Goal: Obtain resource: Obtain resource

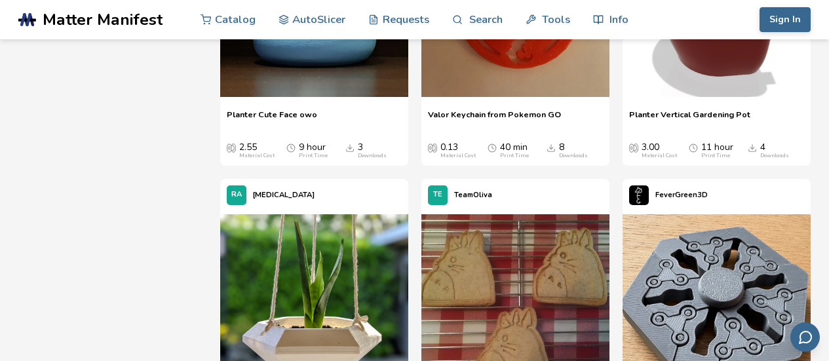
scroll to position [60689, 0]
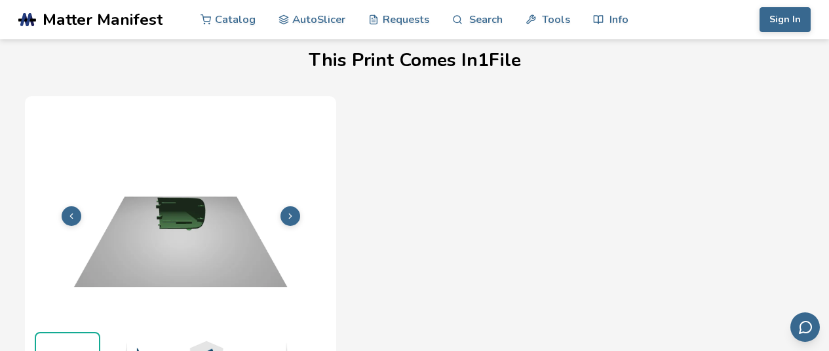
scroll to position [425, 0]
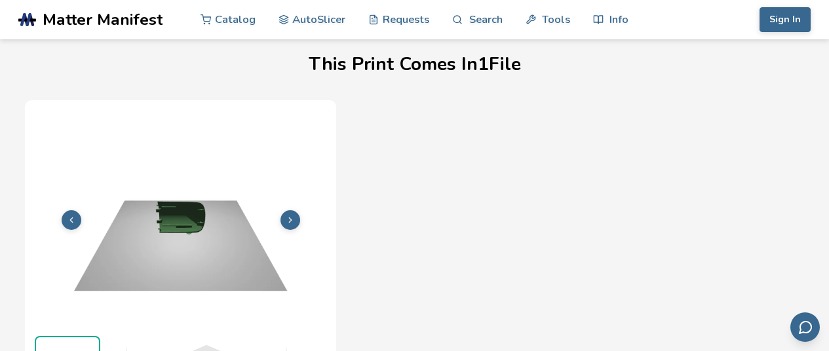
click at [292, 216] on icon at bounding box center [290, 220] width 9 height 9
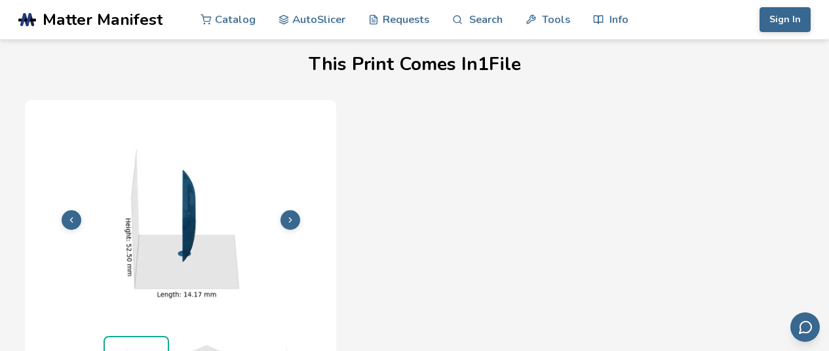
scroll to position [458, 0]
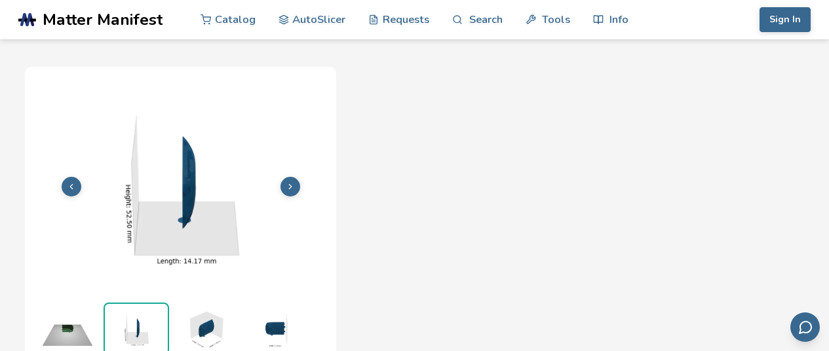
click at [290, 185] on icon at bounding box center [290, 186] width 9 height 9
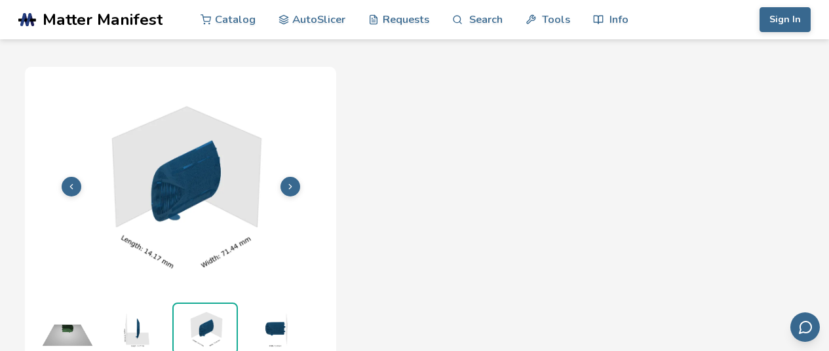
click at [290, 185] on icon at bounding box center [290, 186] width 9 height 9
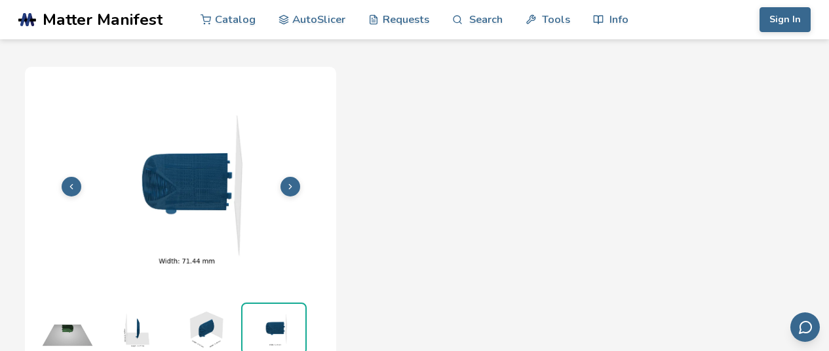
click at [290, 185] on icon at bounding box center [290, 186] width 9 height 9
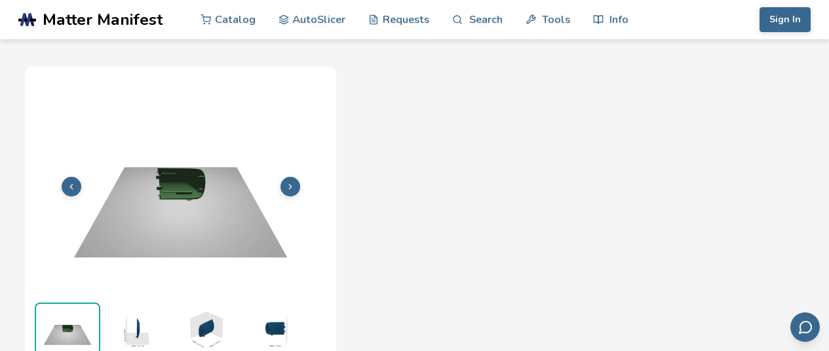
click at [290, 185] on icon at bounding box center [290, 186] width 9 height 9
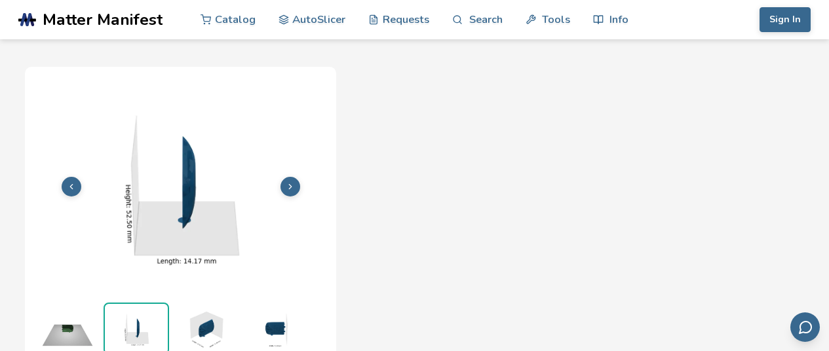
click at [290, 185] on icon at bounding box center [290, 186] width 9 height 9
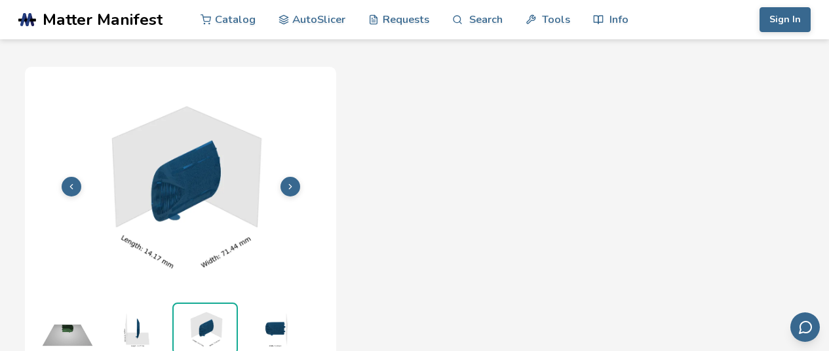
click at [289, 182] on icon at bounding box center [290, 186] width 9 height 9
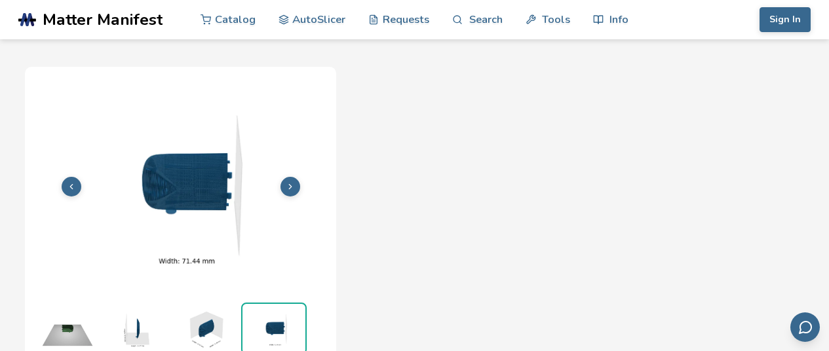
click at [289, 182] on icon at bounding box center [290, 186] width 9 height 9
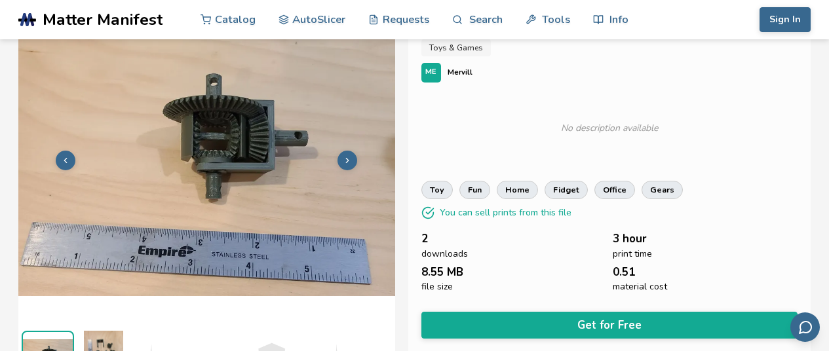
scroll to position [66, 0]
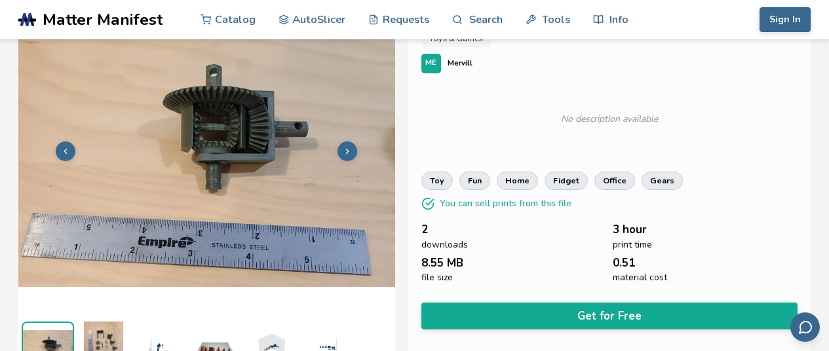
click at [348, 149] on icon at bounding box center [347, 151] width 9 height 9
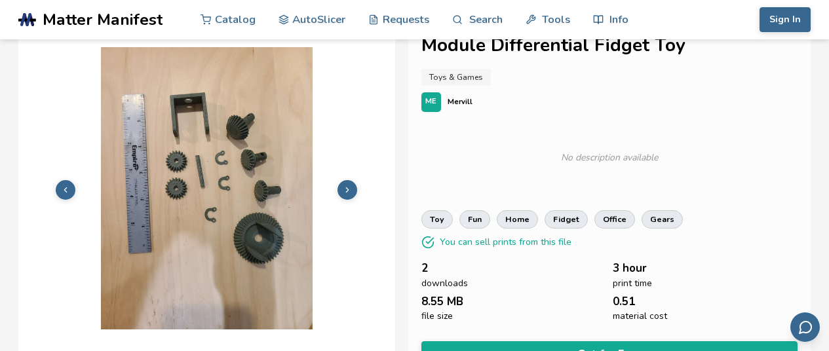
scroll to position [23, 0]
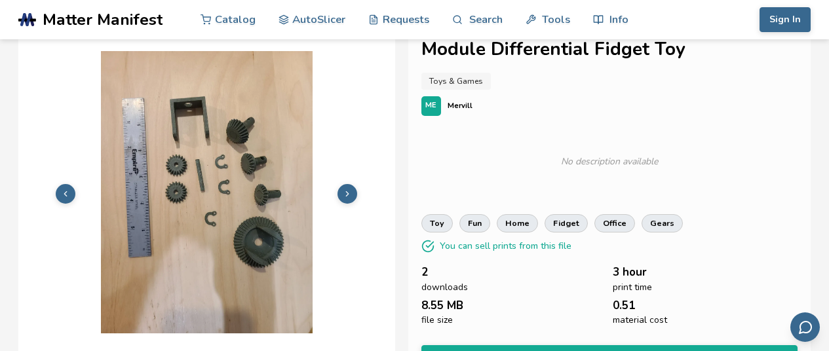
click at [354, 192] on button at bounding box center [347, 194] width 20 height 20
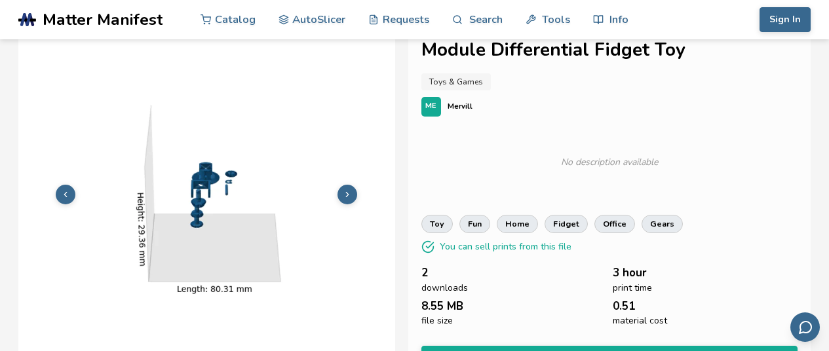
scroll to position [0, 0]
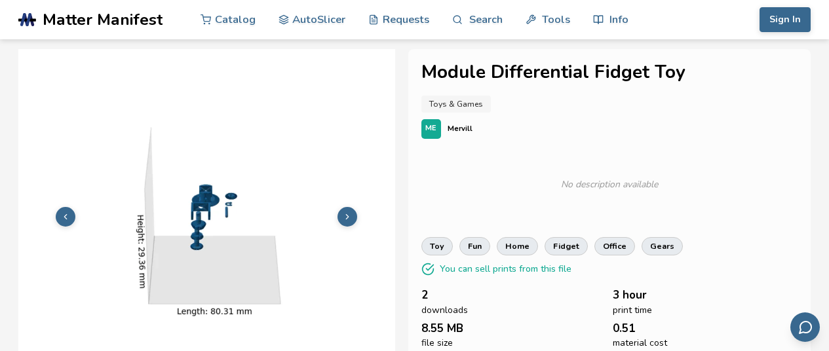
click at [345, 216] on icon at bounding box center [347, 216] width 9 height 9
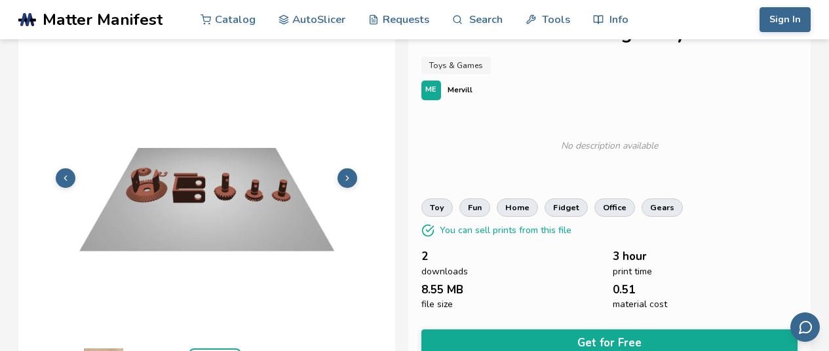
scroll to position [88, 0]
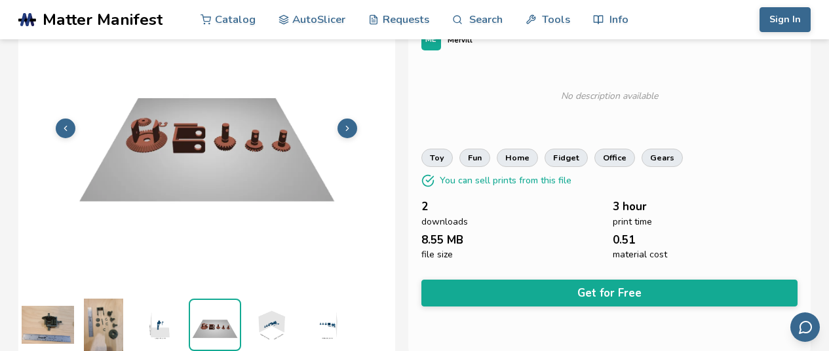
click at [352, 127] on icon at bounding box center [347, 128] width 9 height 9
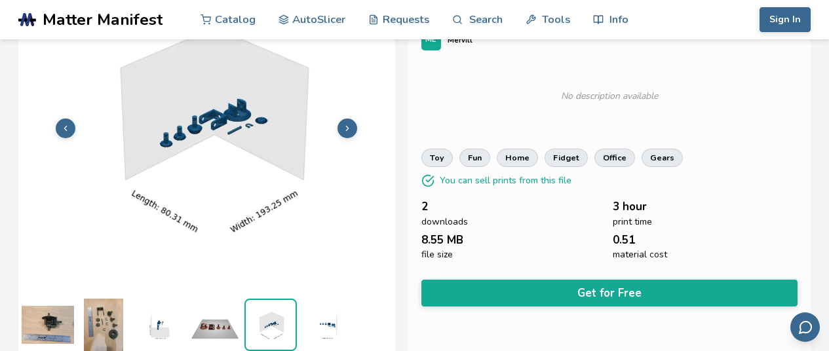
click at [352, 127] on icon at bounding box center [347, 128] width 9 height 9
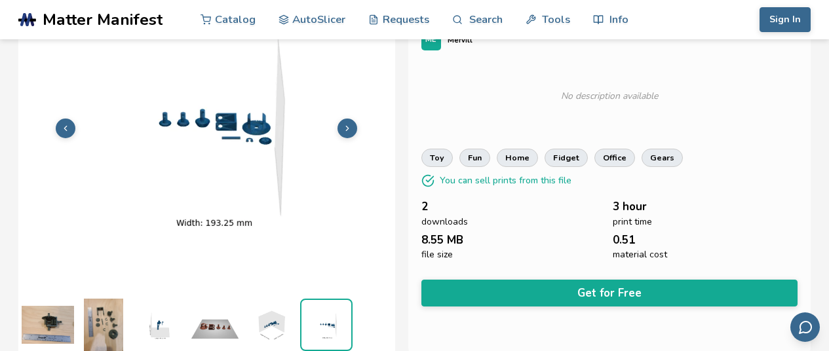
click at [352, 127] on icon at bounding box center [347, 128] width 9 height 9
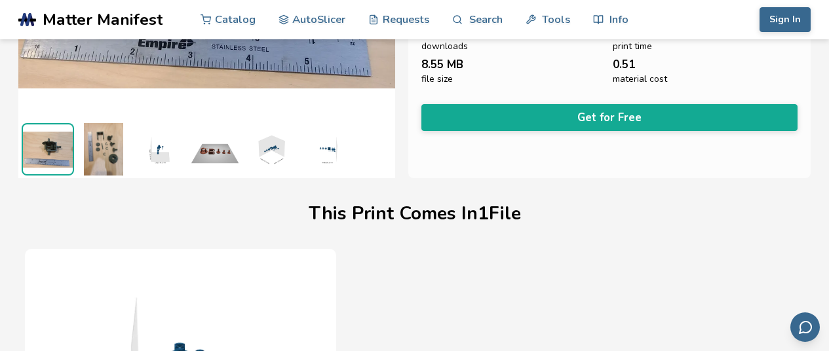
scroll to position [262, 0]
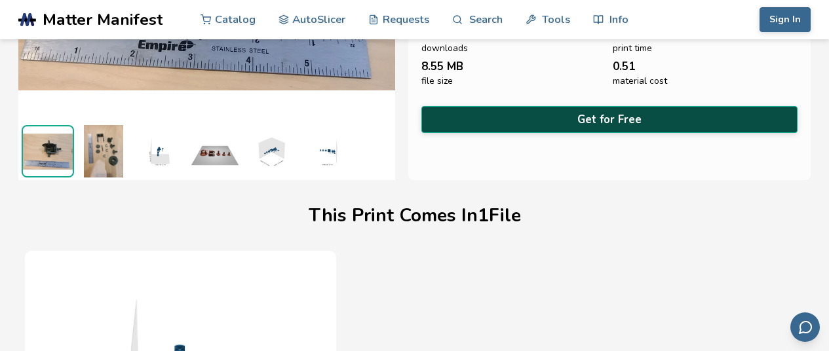
click at [626, 124] on button "Get for Free" at bounding box center [609, 119] width 377 height 27
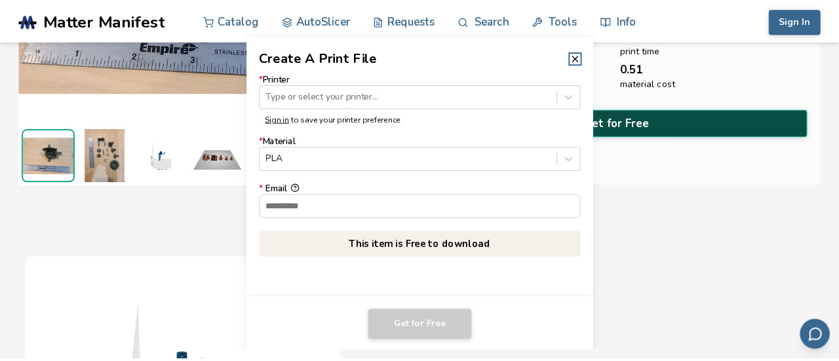
scroll to position [260, 0]
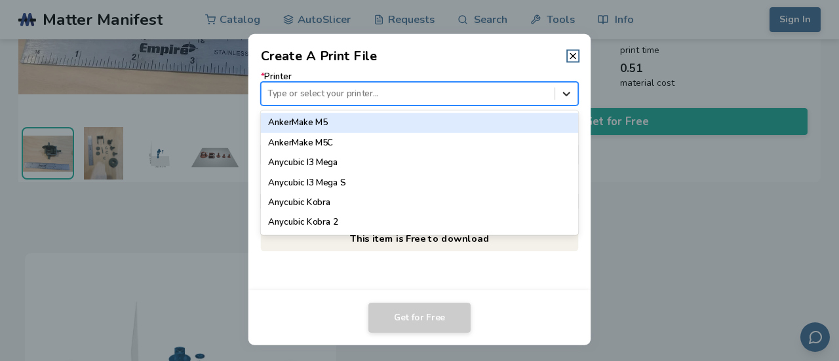
click at [561, 96] on icon at bounding box center [566, 93] width 12 height 12
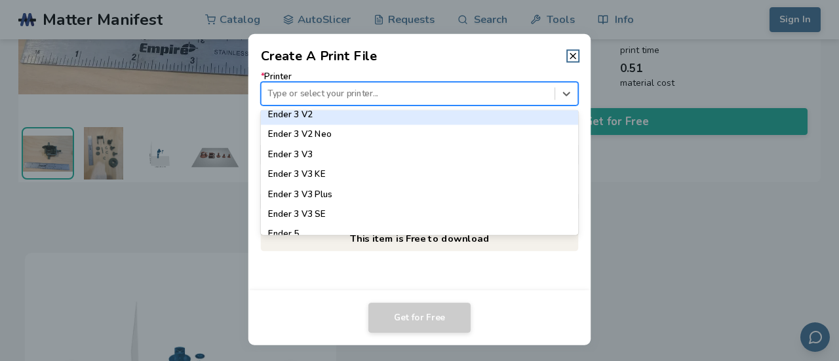
scroll to position [917, 0]
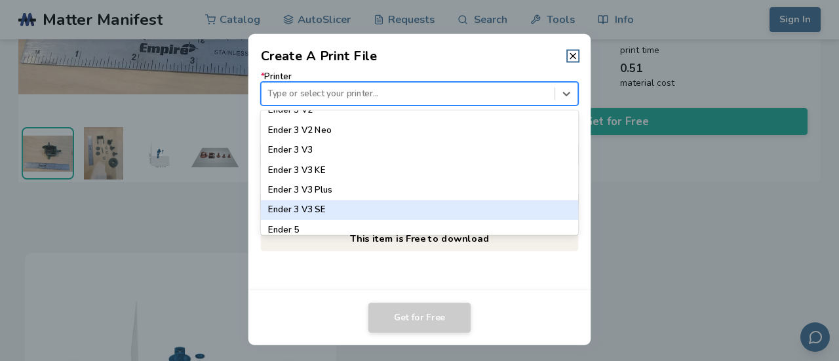
click at [394, 212] on div "Ender 3 V3 SE" at bounding box center [420, 210] width 318 height 20
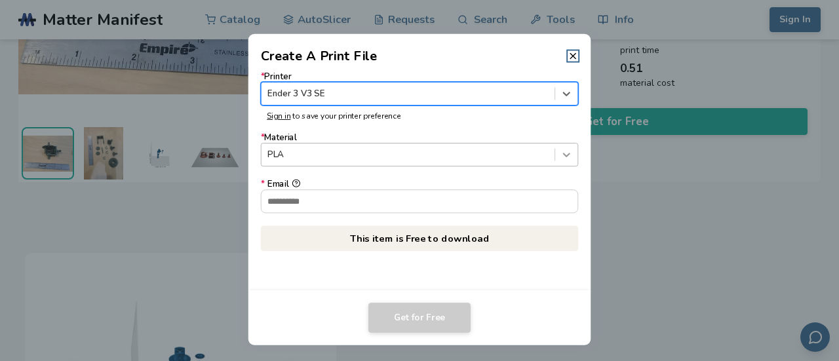
click at [571, 154] on icon at bounding box center [566, 155] width 12 height 12
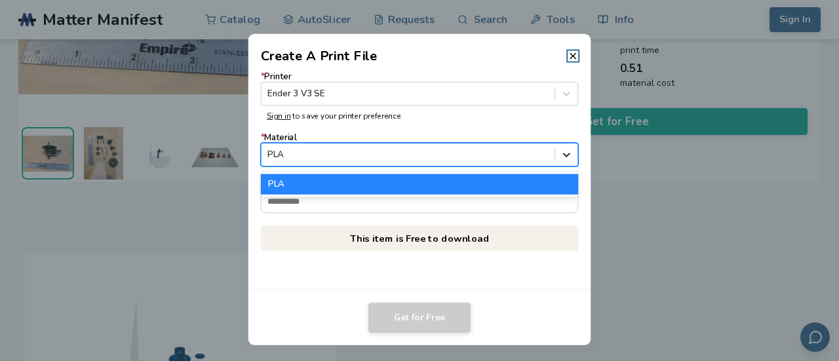
click at [571, 154] on icon at bounding box center [566, 155] width 12 height 12
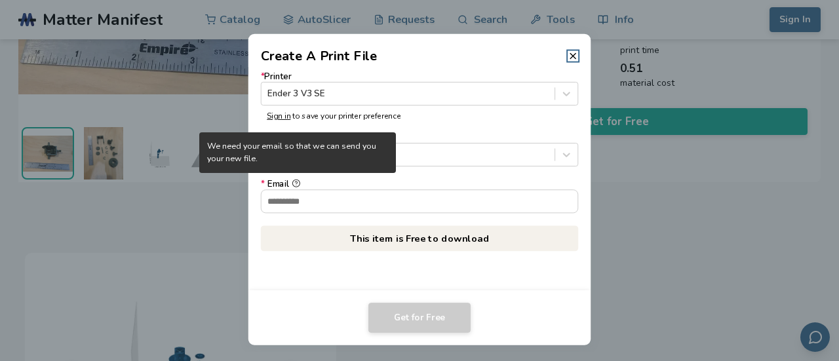
click at [298, 181] on circle at bounding box center [295, 183] width 7 height 7
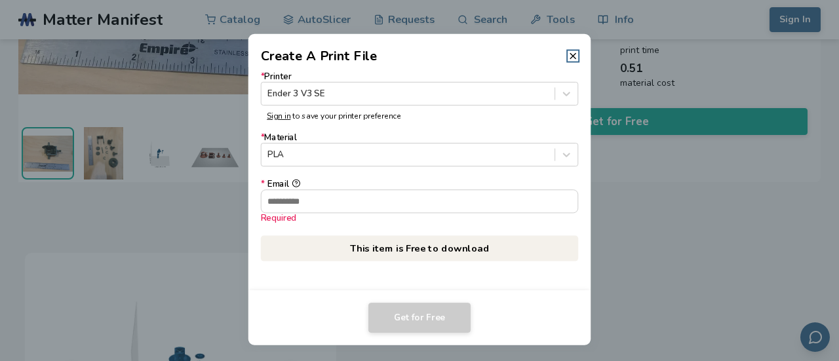
click at [445, 247] on p "This item is Free to download" at bounding box center [420, 248] width 318 height 26
click at [332, 201] on input "* Email Required" at bounding box center [419, 201] width 316 height 22
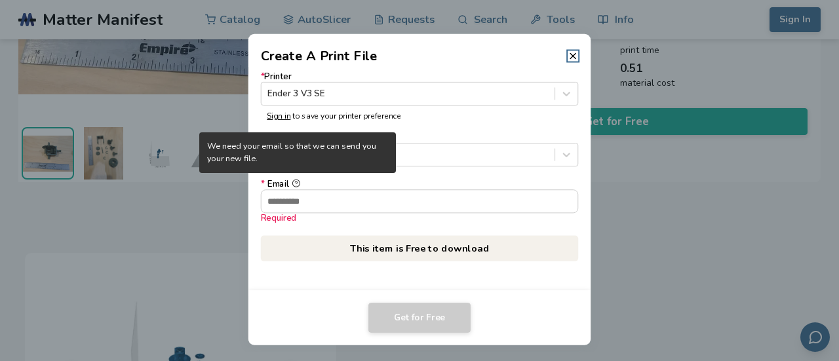
click at [299, 183] on circle at bounding box center [295, 183] width 7 height 7
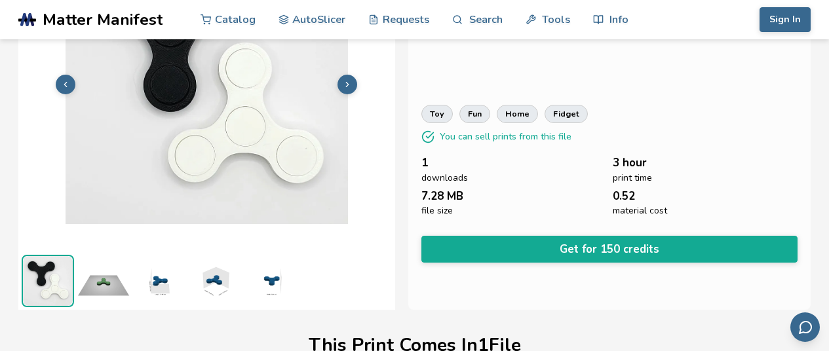
scroll to position [131, 0]
